Goal: Information Seeking & Learning: Find specific fact

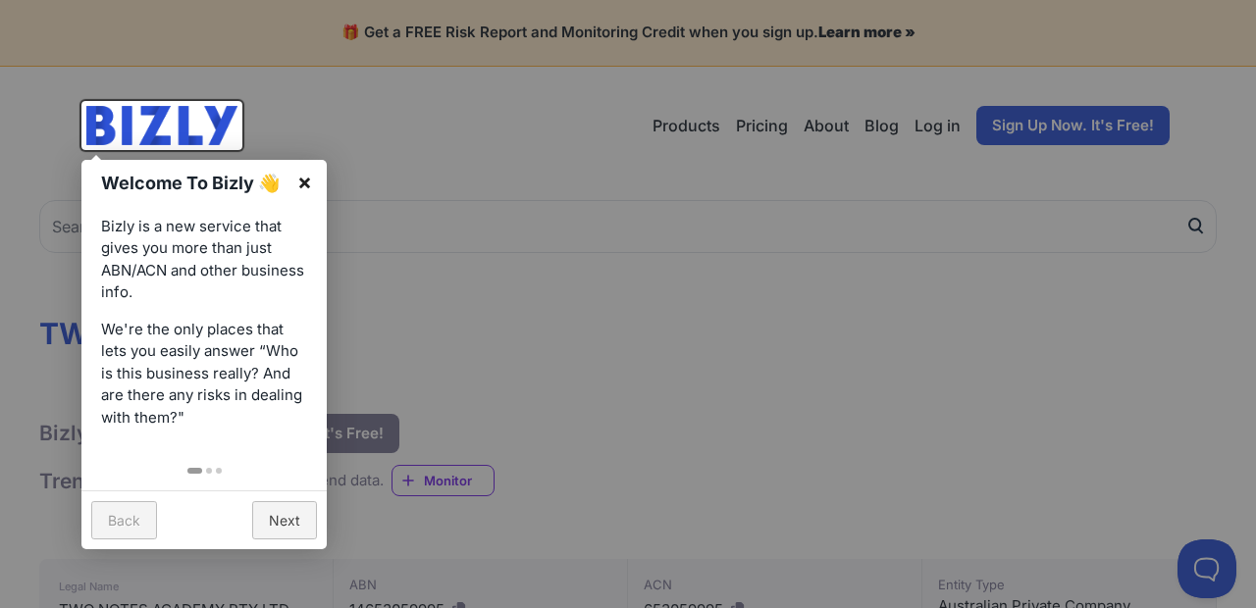
click at [305, 180] on link "×" at bounding box center [305, 182] width 44 height 44
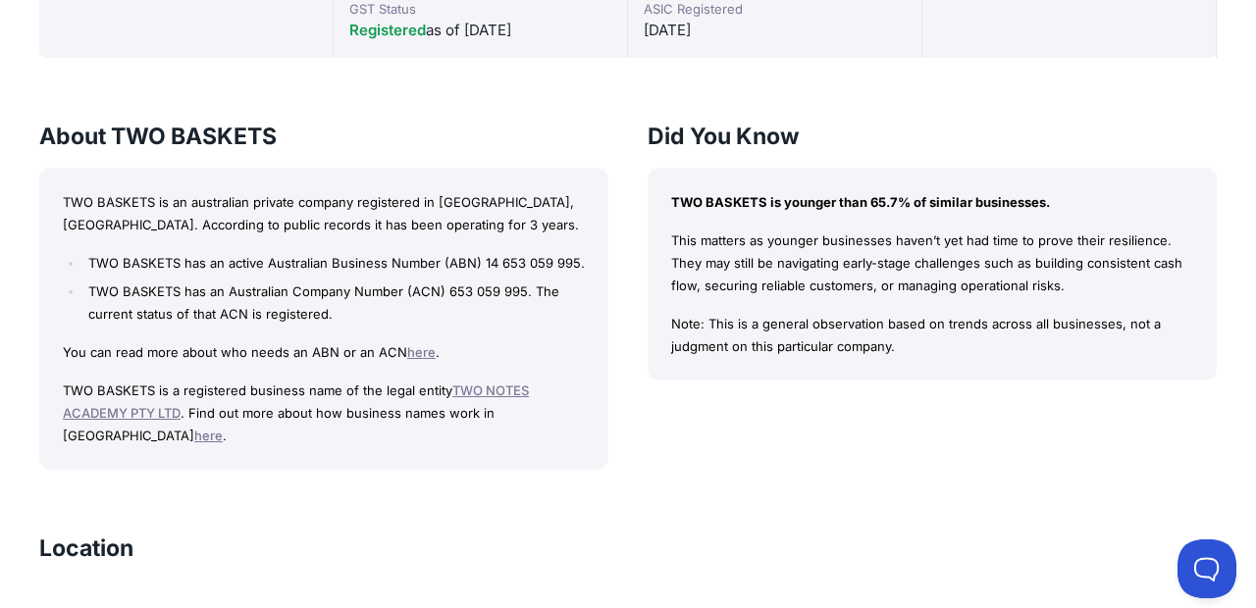
scroll to position [700, 0]
click at [223, 429] on link "here" at bounding box center [208, 437] width 28 height 16
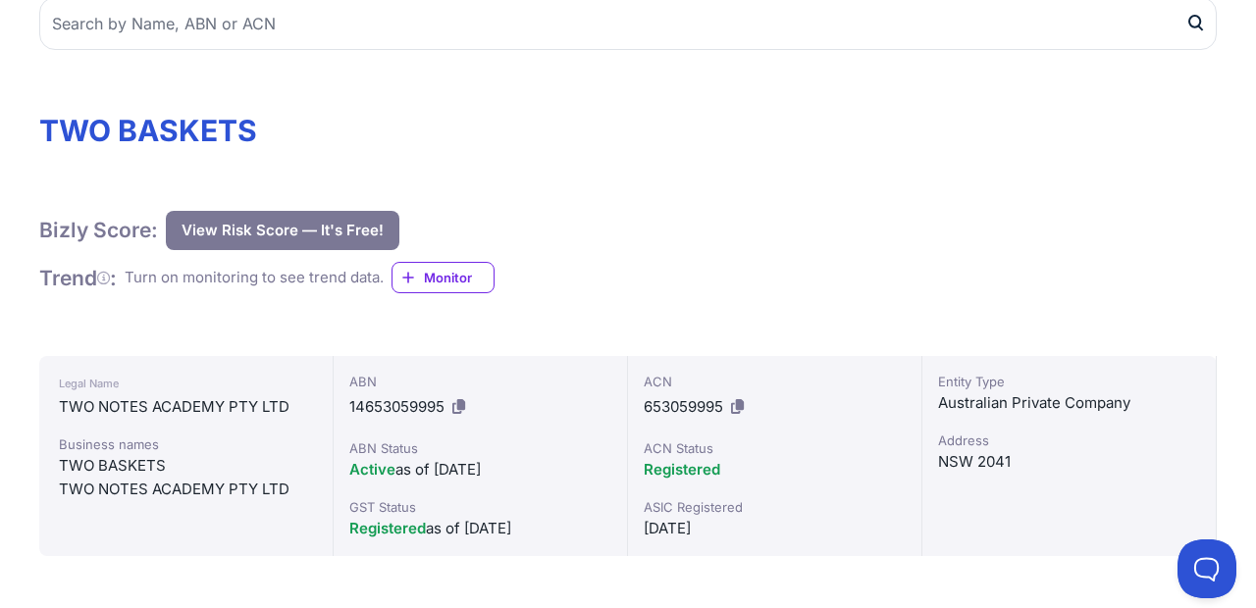
scroll to position [0, 0]
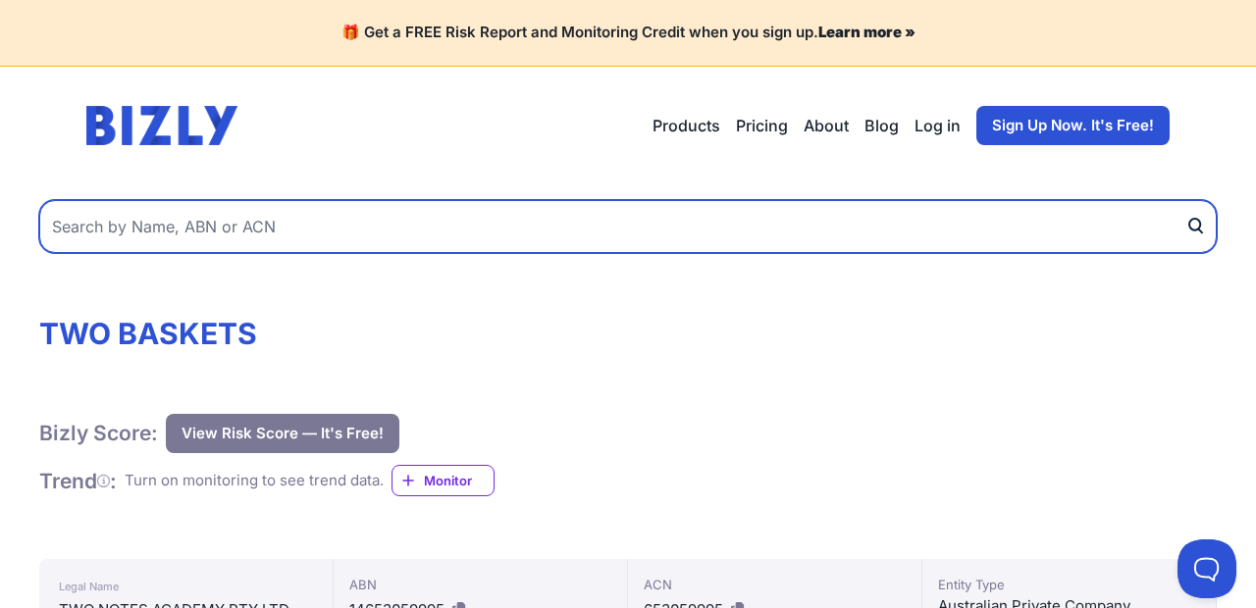
click at [390, 220] on input "text" at bounding box center [627, 226] width 1177 height 53
type input "ecosafe goods"
click at [1185, 200] on button "submit" at bounding box center [1200, 226] width 31 height 53
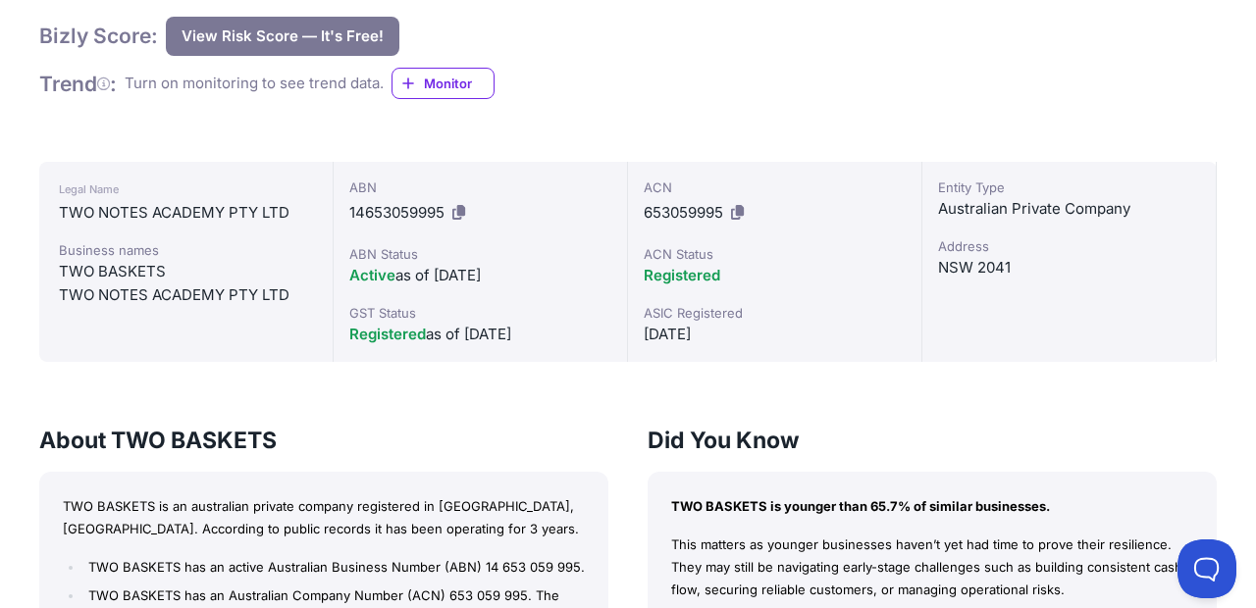
scroll to position [438, 0]
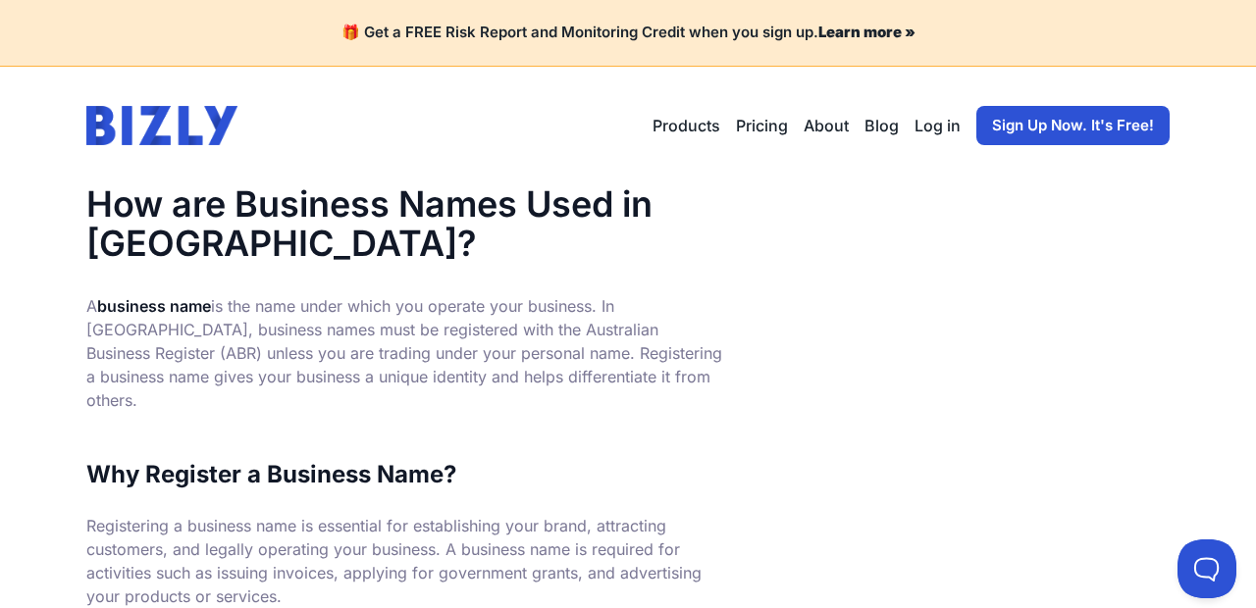
click at [767, 127] on link "Pricing" at bounding box center [762, 126] width 52 height 24
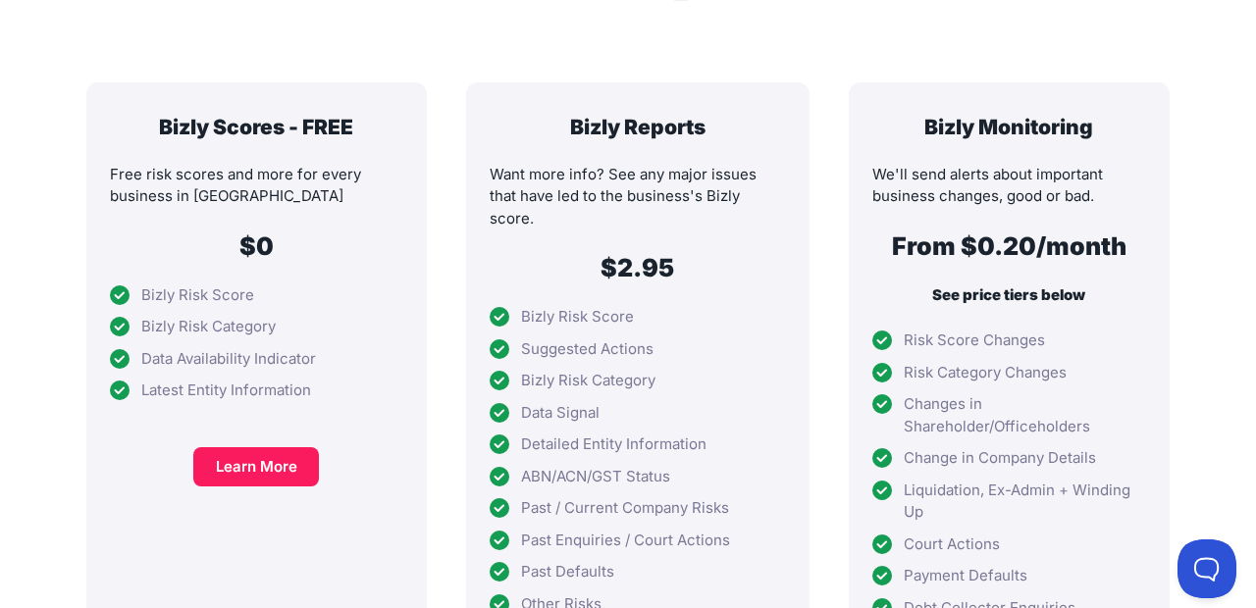
scroll to position [425, 0]
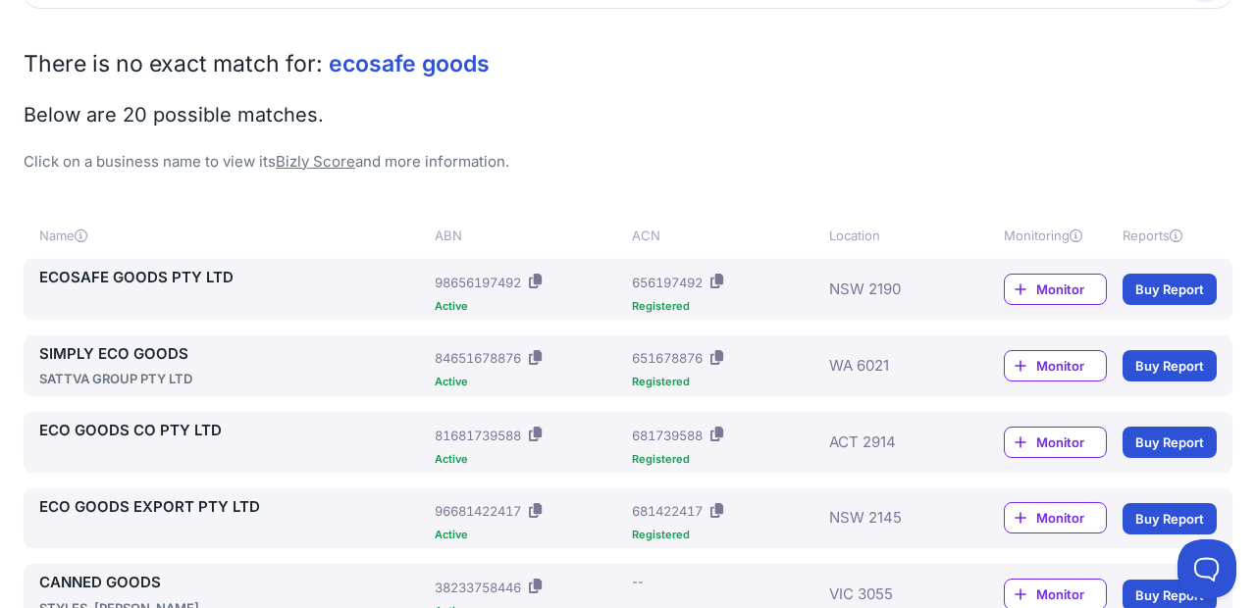
click at [168, 273] on link "ECOSAFE GOODS PTY LTD" at bounding box center [232, 278] width 387 height 23
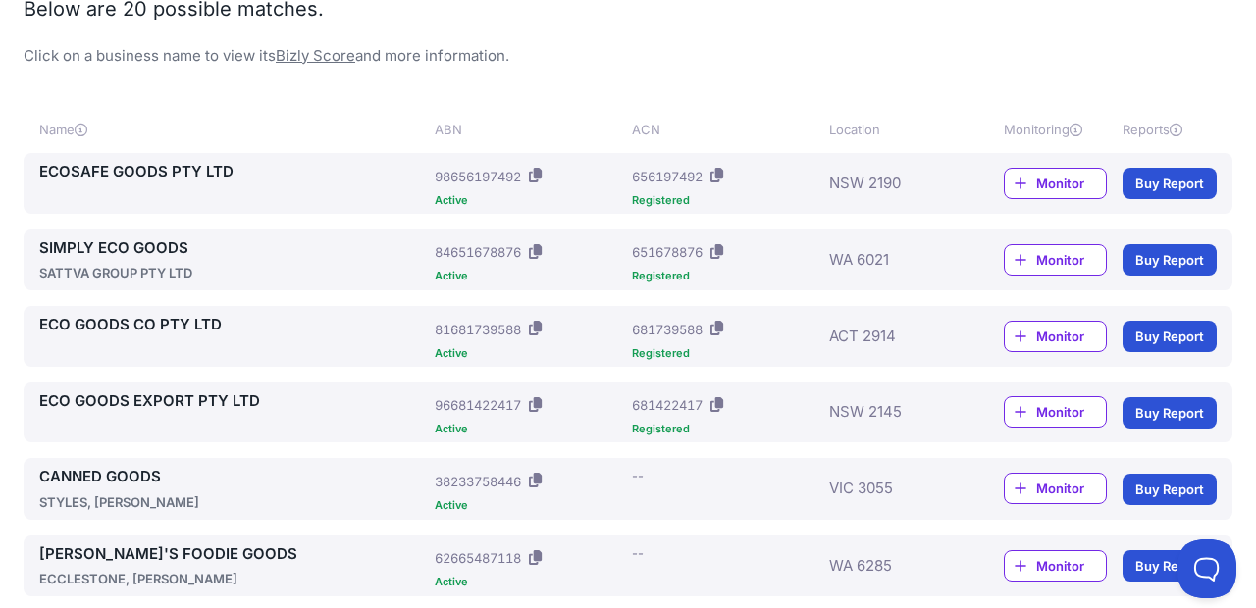
scroll to position [332, 0]
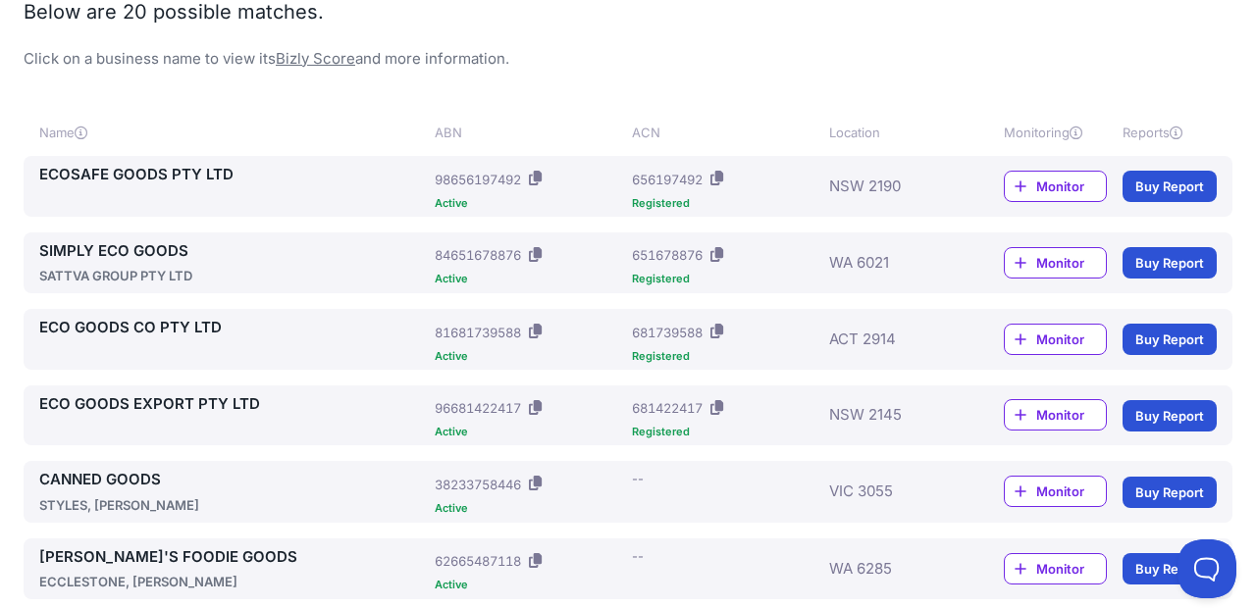
click at [174, 174] on link "ECOSAFE GOODS PTY LTD" at bounding box center [232, 175] width 387 height 23
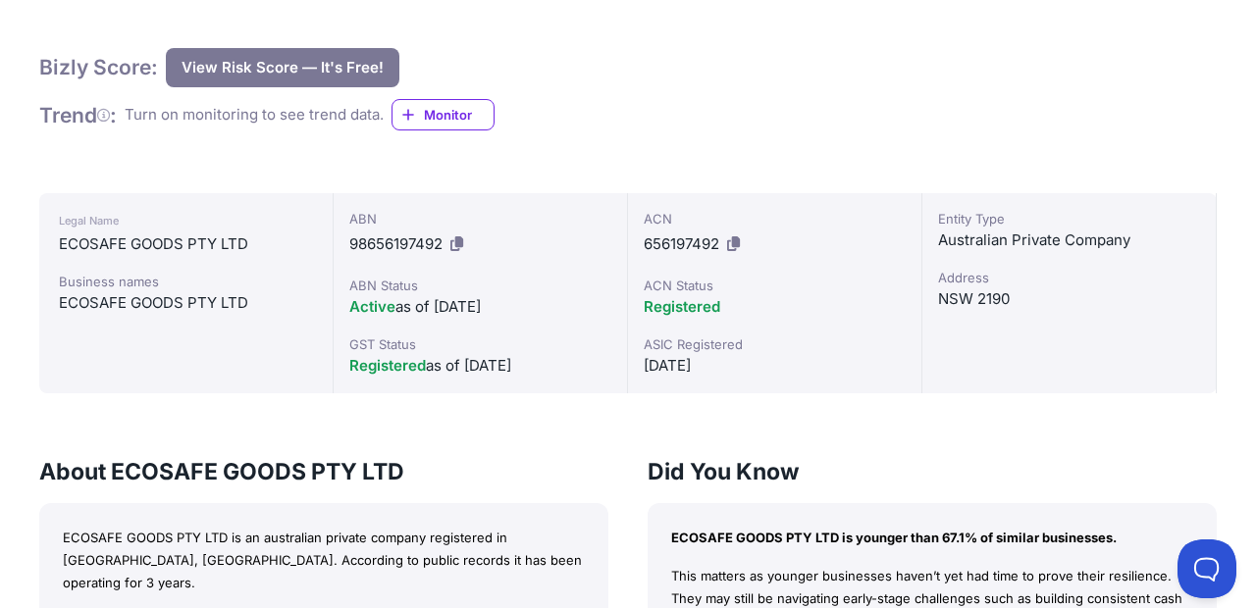
scroll to position [362, 0]
